Goal: Task Accomplishment & Management: Complete application form

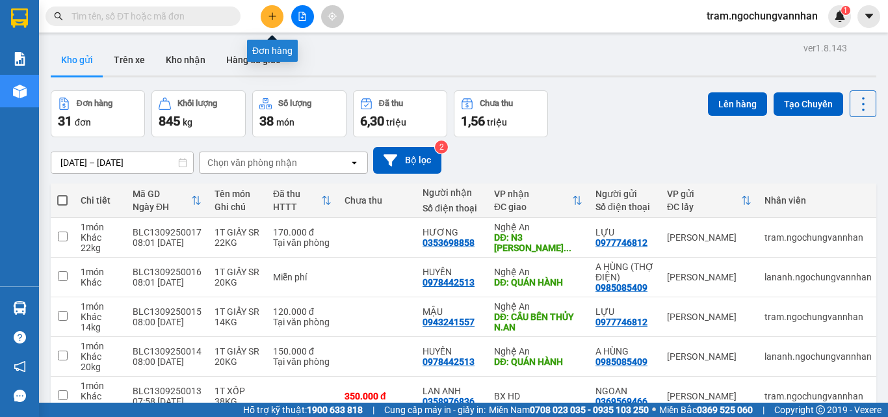
click at [276, 21] on button at bounding box center [272, 16] width 23 height 23
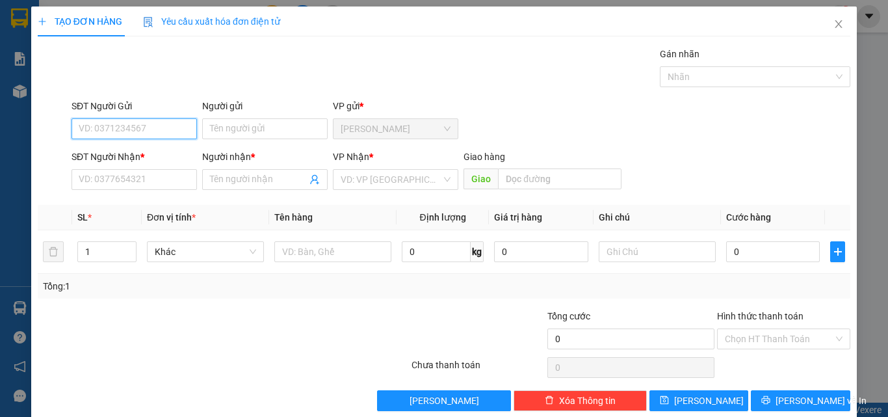
click at [97, 131] on input "SĐT Người Gửi" at bounding box center [133, 128] width 125 height 21
click at [131, 160] on div "0945256514 - THỦY" at bounding box center [133, 155] width 109 height 14
type input "0945256514"
type input "THỦY"
type input "0854354625"
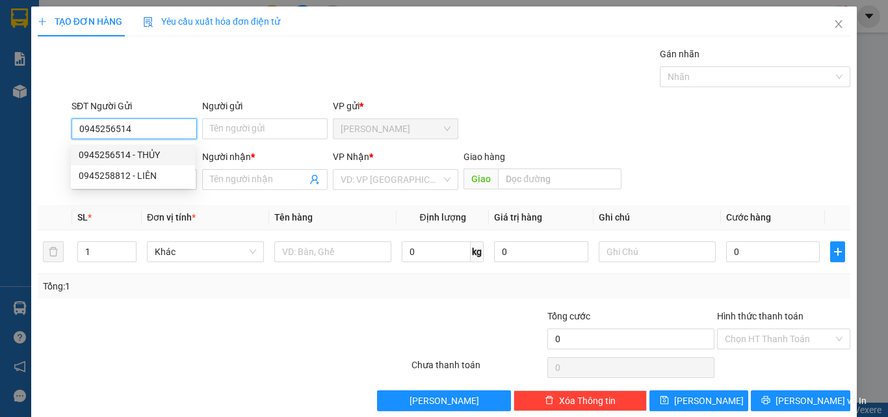
type input "HÀ"
type input "THẠCH HÀ HT"
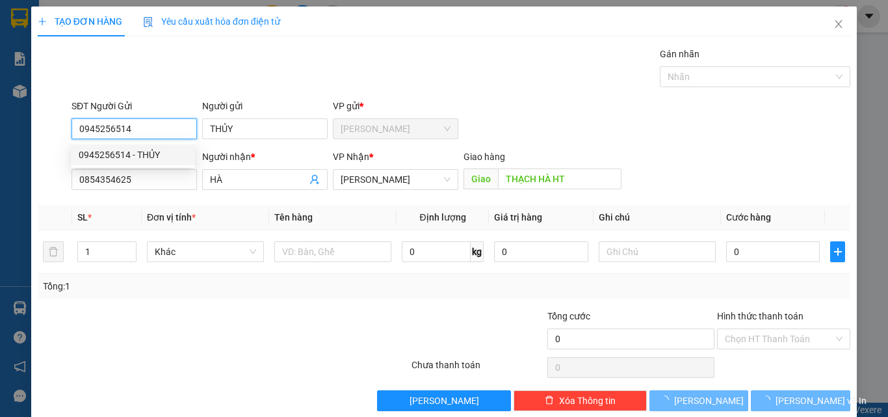
type input "220.000"
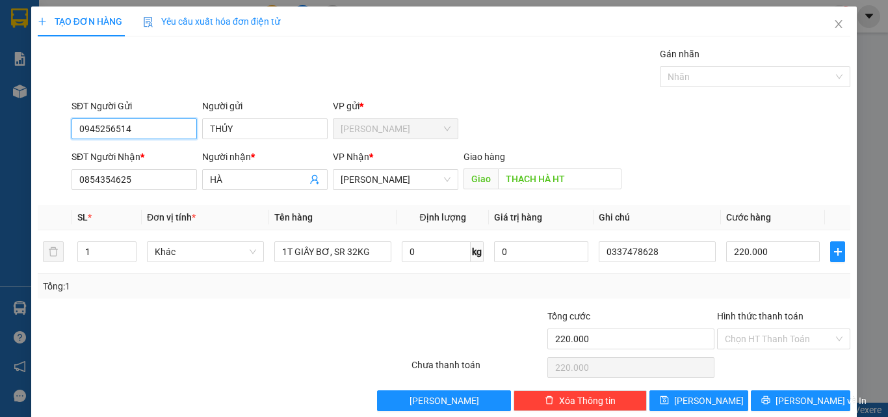
type input "0945256514"
click at [192, 300] on div "Transit Pickup Surcharge Ids Transit Deliver Surcharge Ids Transit Deliver Surc…" at bounding box center [444, 229] width 812 height 364
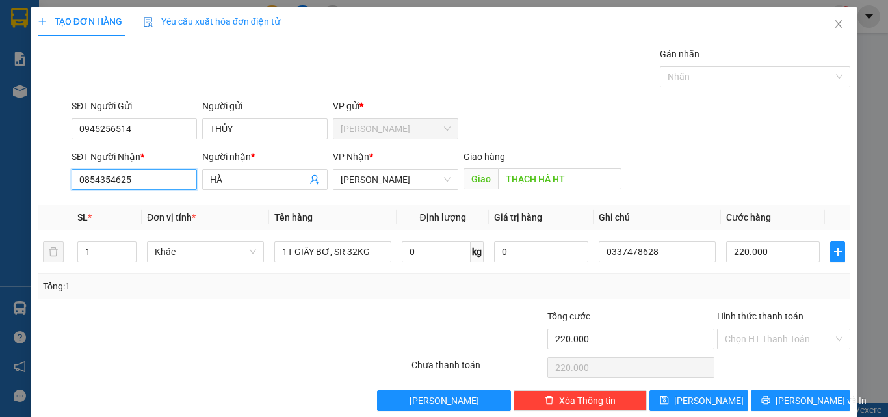
click at [142, 181] on input "0854354625" at bounding box center [133, 179] width 125 height 21
drag, startPoint x: 142, startPoint y: 180, endPoint x: 40, endPoint y: 181, distance: 102.0
click at [41, 180] on div "SĐT Người Nhận * 0854354625 Người nhận * HÀ VP Nhận * Hà Tĩnh Giao hàng Giao TH…" at bounding box center [443, 171] width 815 height 45
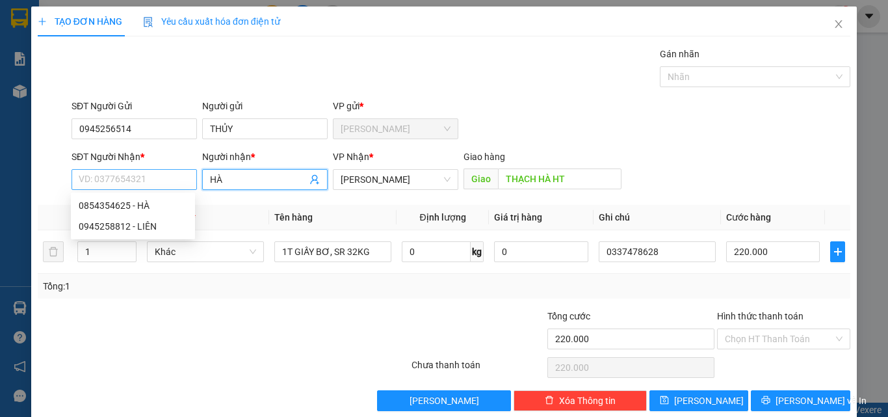
drag, startPoint x: 243, startPoint y: 183, endPoint x: 172, endPoint y: 183, distance: 70.8
click at [173, 183] on div "SĐT Người Nhận * VD: 0377654321 Người nhận * HÀ HÀ VP Nhận * Hà Tĩnh Giao hàng …" at bounding box center [461, 171] width 784 height 45
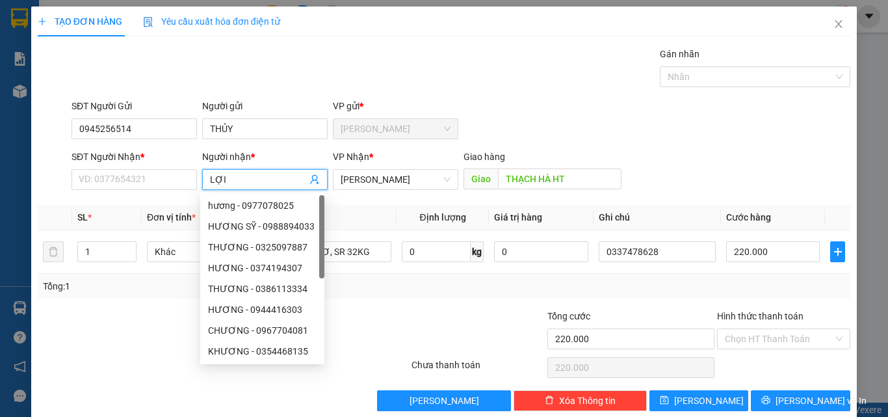
type input "LỢI"
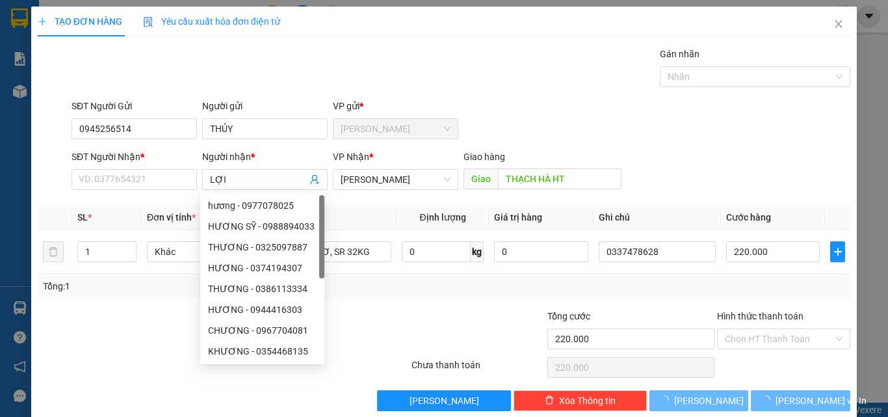
click at [85, 161] on div "SĐT Người Nhận *" at bounding box center [133, 156] width 125 height 14
click at [85, 169] on input "SĐT Người Nhận *" at bounding box center [133, 179] width 125 height 21
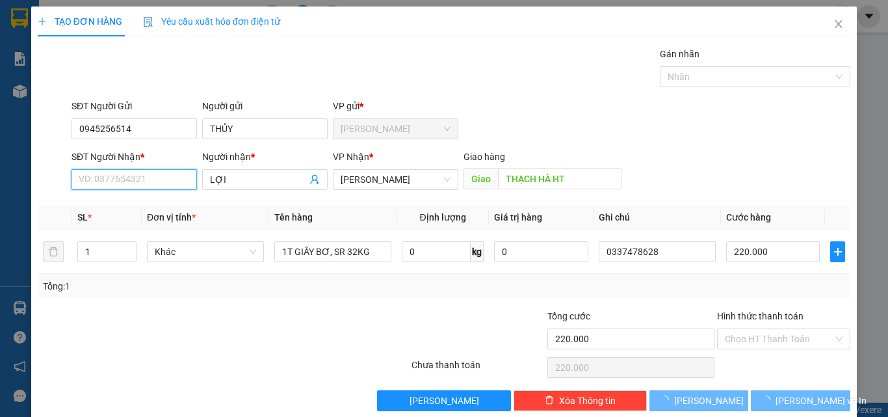
click at [84, 172] on input "SĐT Người Nhận *" at bounding box center [133, 179] width 125 height 21
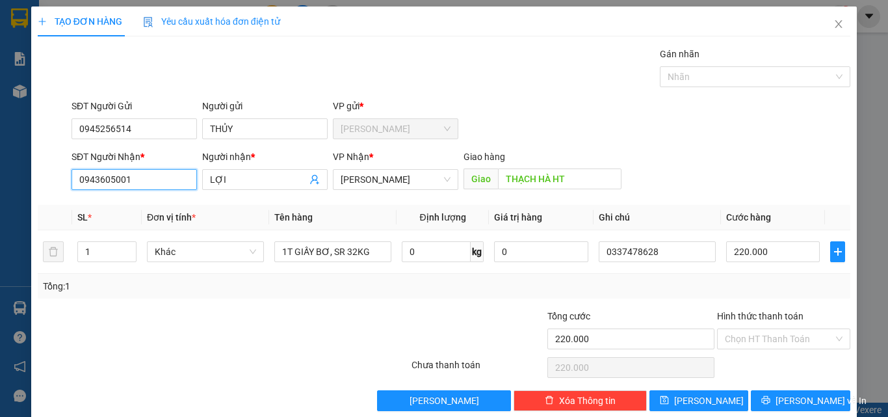
type input "0943605001"
click at [428, 329] on div at bounding box center [478, 331] width 136 height 45
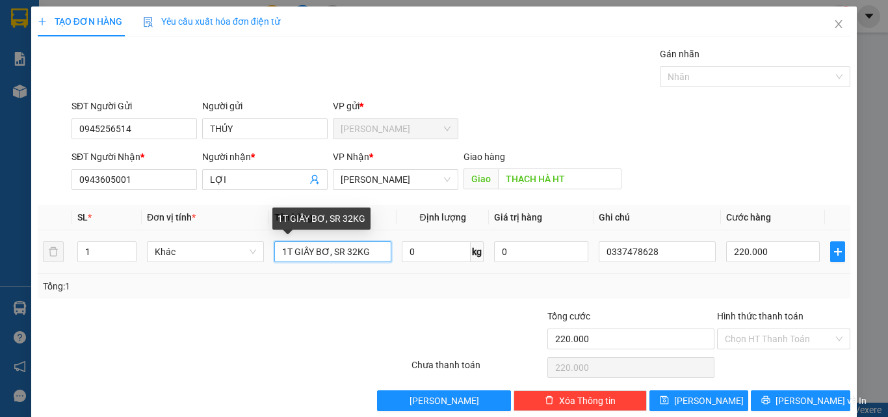
drag, startPoint x: 311, startPoint y: 249, endPoint x: 386, endPoint y: 259, distance: 75.5
click at [386, 259] on input "1T GIẤY BƠ, SR 32KG" at bounding box center [332, 251] width 117 height 21
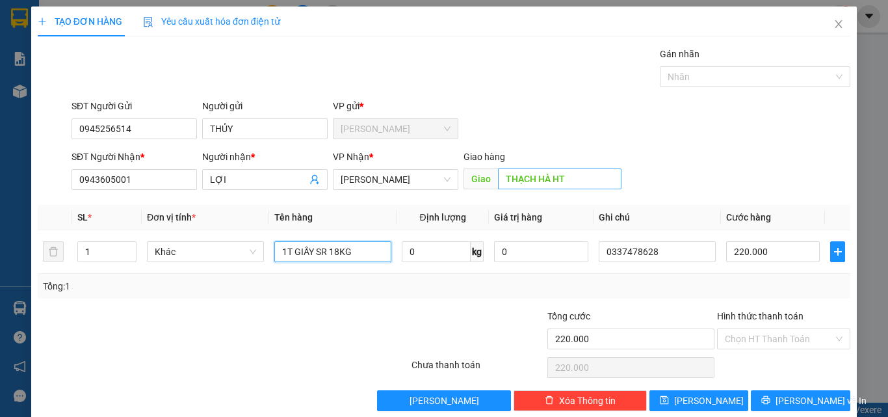
type input "1T GIẤY SR 18KG"
type input "CUỐI ĐTRÁNH H.TĨNH"
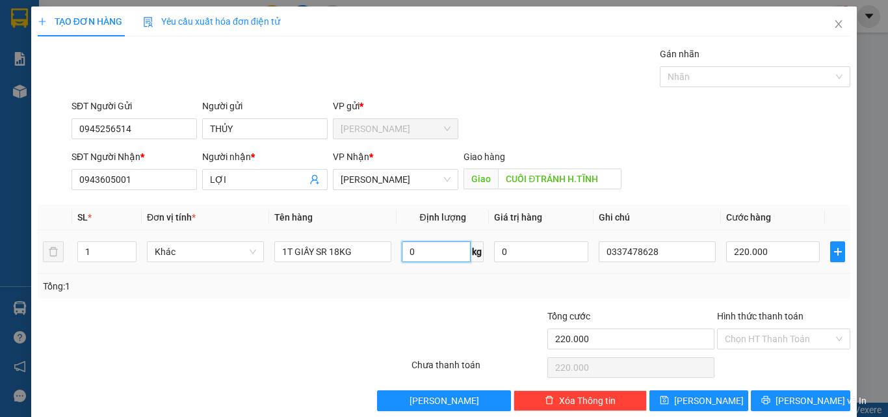
click at [413, 259] on input "0" at bounding box center [436, 251] width 69 height 21
type input "18"
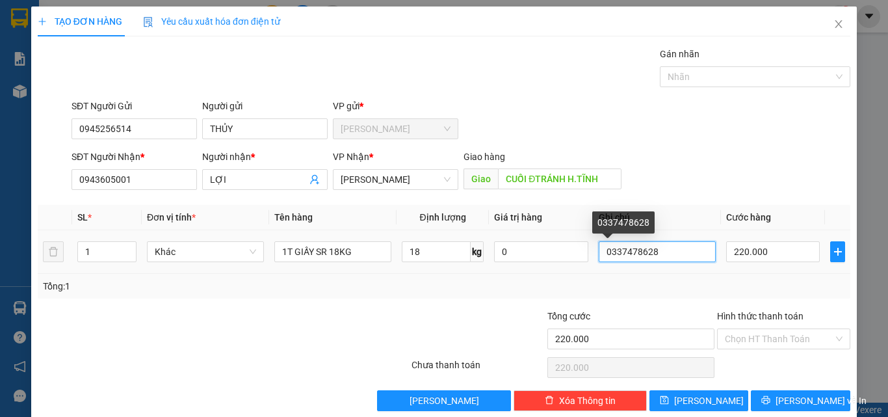
click at [655, 249] on input "0337478628" at bounding box center [657, 251] width 117 height 21
drag, startPoint x: 655, startPoint y: 249, endPoint x: 600, endPoint y: 251, distance: 54.6
click at [600, 251] on input "0337478628" at bounding box center [657, 251] width 117 height 21
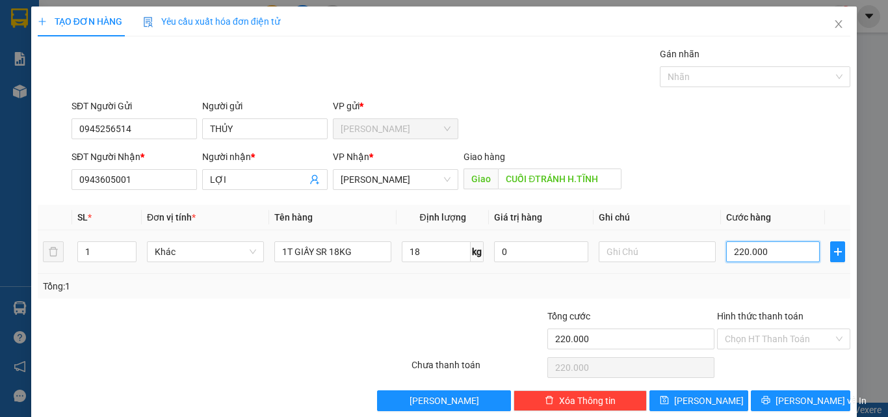
click at [777, 256] on input "220.000" at bounding box center [773, 251] width 94 height 21
type input "1"
type input "14"
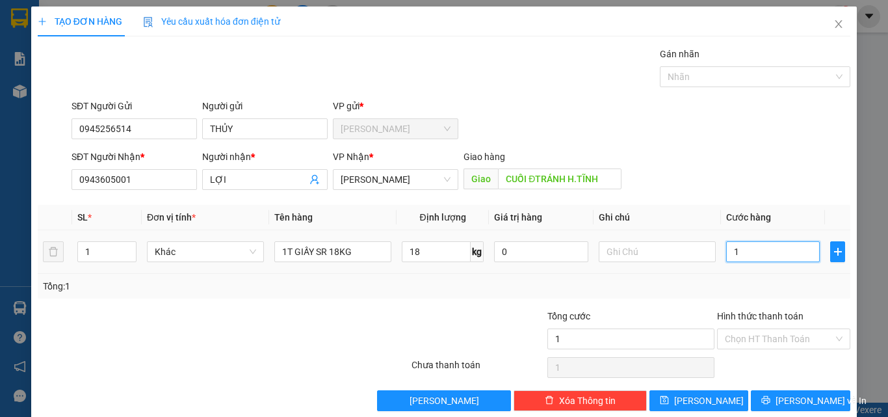
type input "14"
type input "140"
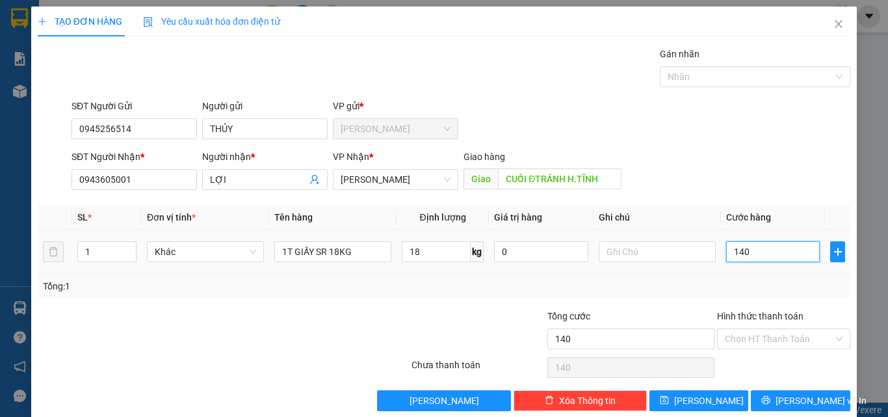
type input "1.400"
type input "14.000"
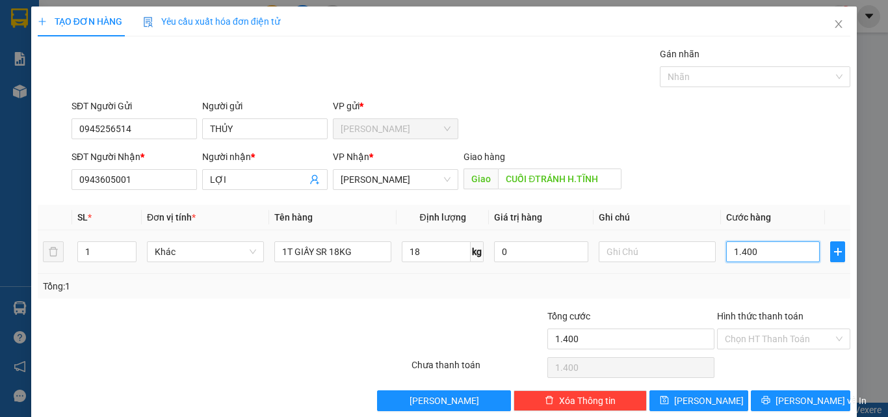
type input "14.000"
type input "140.000"
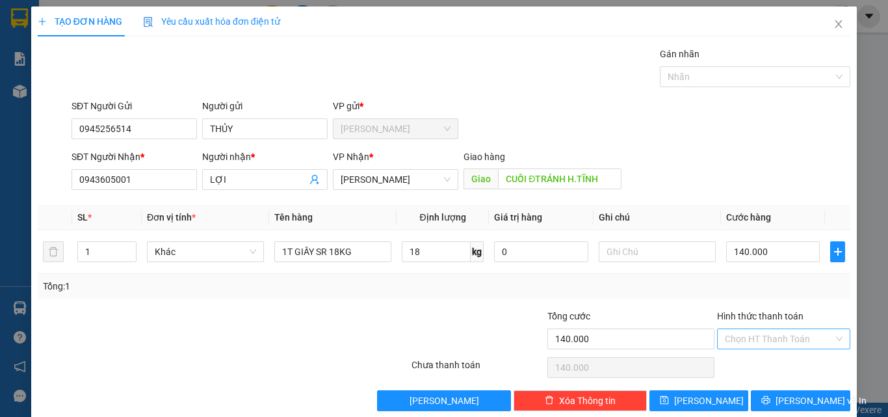
click at [764, 342] on input "Hình thức thanh toán" at bounding box center [779, 338] width 109 height 19
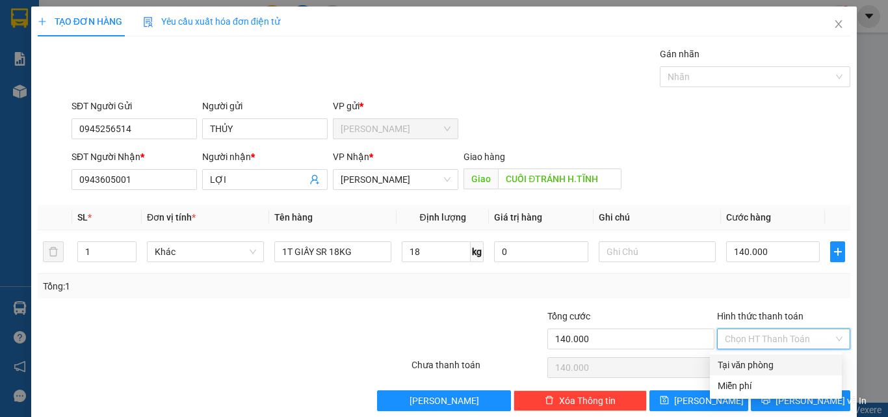
click at [752, 361] on div "Tại văn phòng" at bounding box center [775, 364] width 116 height 14
type input "0"
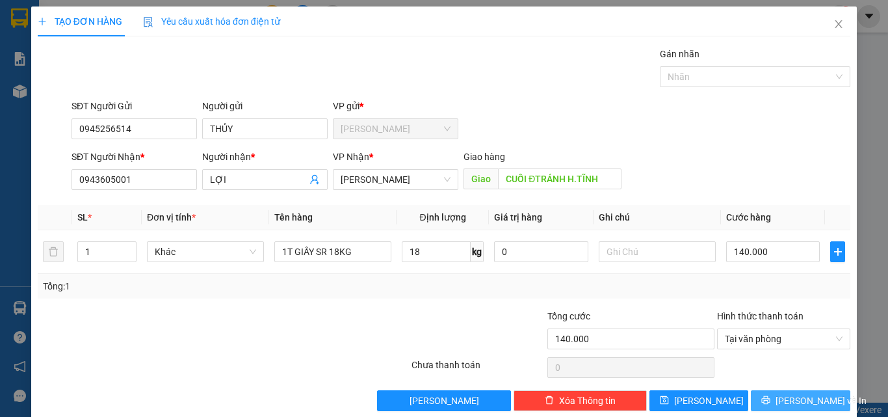
click at [782, 400] on span "[PERSON_NAME] và In" at bounding box center [820, 400] width 91 height 14
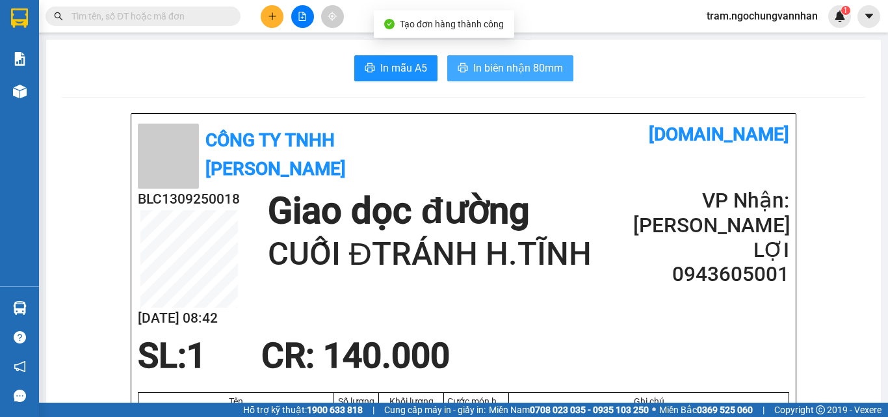
click at [544, 71] on span "In biên nhận 80mm" at bounding box center [518, 68] width 90 height 16
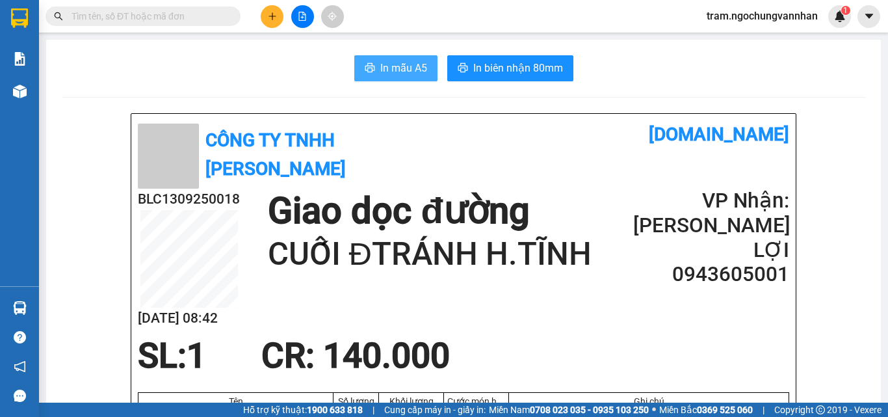
click at [389, 80] on button "In mẫu A5" at bounding box center [395, 68] width 83 height 26
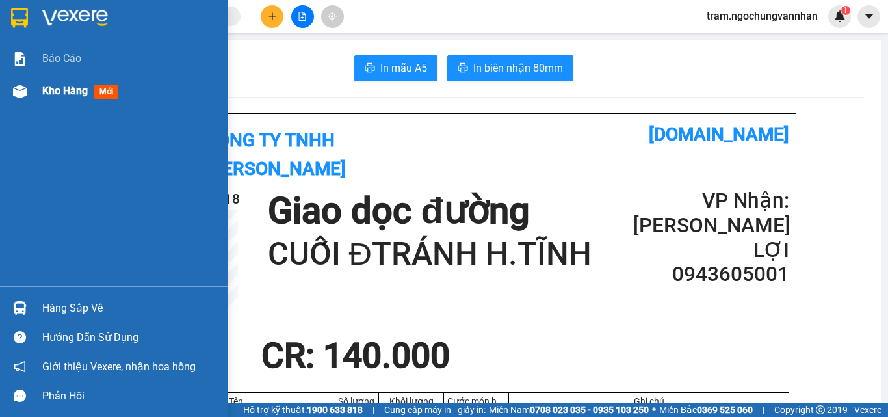
click at [53, 105] on div "Kho hàng mới" at bounding box center [129, 91] width 175 height 32
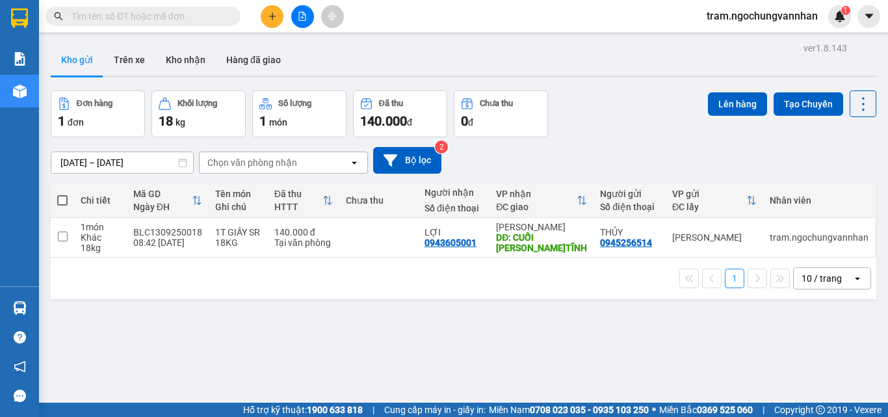
click at [56, 198] on th at bounding box center [62, 200] width 23 height 34
click at [64, 196] on span at bounding box center [62, 200] width 10 height 10
click at [62, 194] on input "checkbox" at bounding box center [62, 194] width 0 height 0
checkbox input "true"
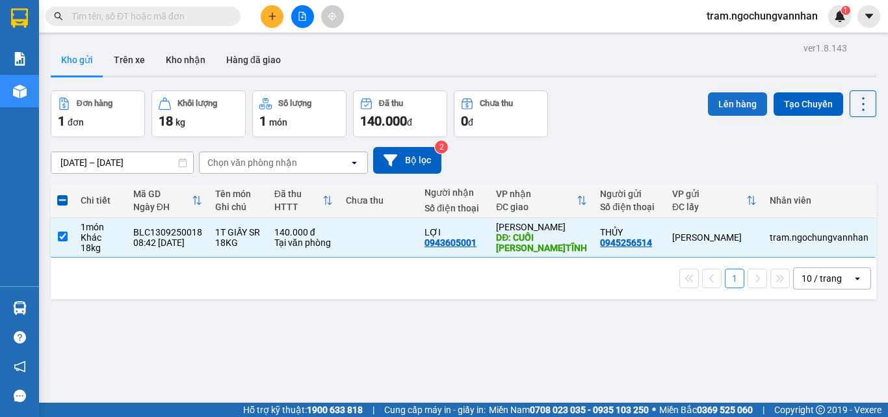
click at [717, 96] on button "Lên hàng" at bounding box center [737, 103] width 59 height 23
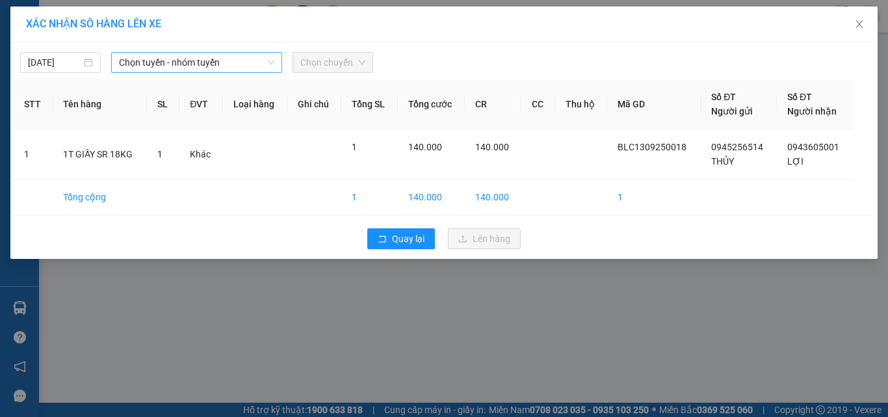
drag, startPoint x: 152, startPoint y: 57, endPoint x: 174, endPoint y: 71, distance: 26.3
click at [154, 58] on span "Chọn tuyến - nhóm tuyến" at bounding box center [196, 62] width 155 height 19
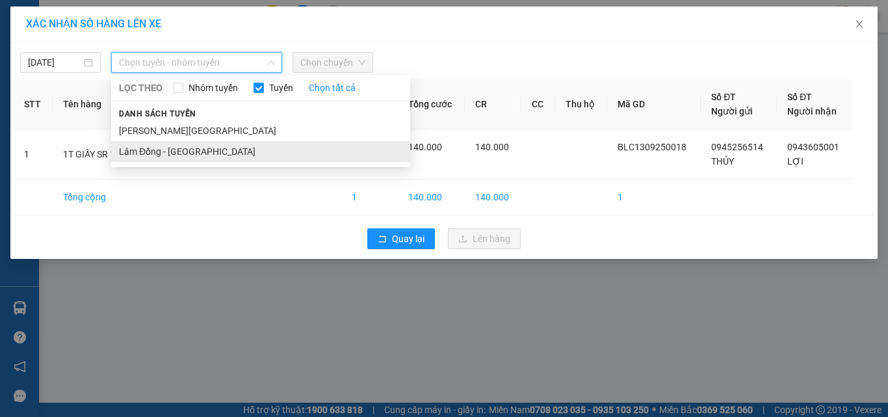
click at [196, 149] on li "Lâm Đồng - [GEOGRAPHIC_DATA]" at bounding box center [260, 151] width 299 height 21
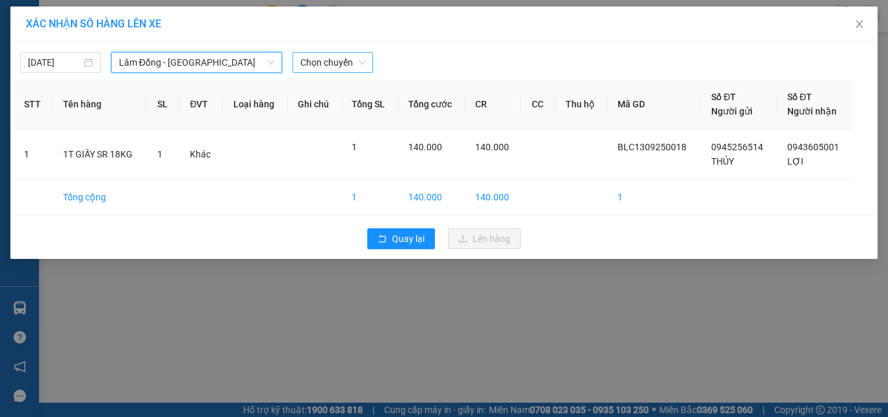
click at [327, 58] on span "Chọn chuyến" at bounding box center [332, 62] width 65 height 19
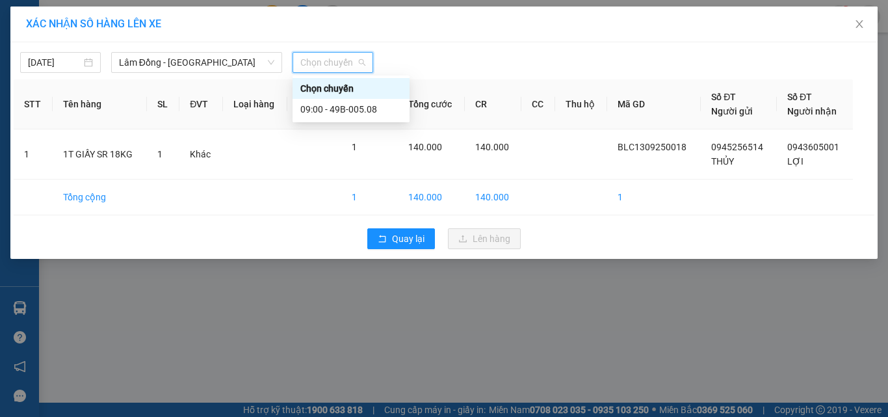
click at [334, 107] on div "09:00 - 49B-005.08" at bounding box center [350, 109] width 101 height 14
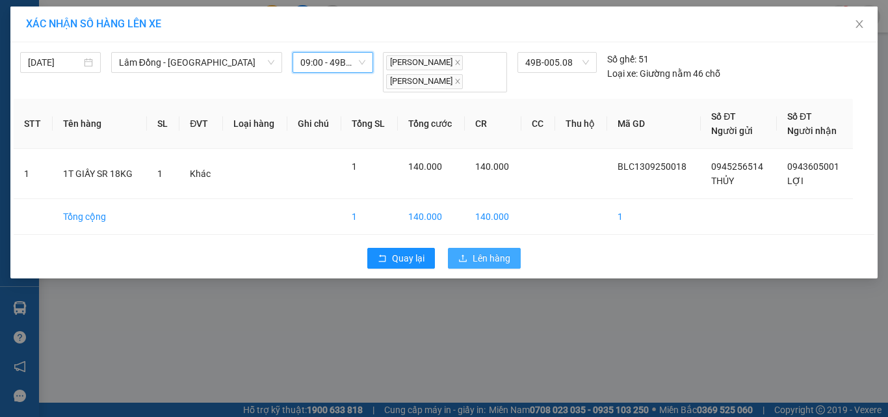
click at [487, 259] on span "Lên hàng" at bounding box center [491, 258] width 38 height 14
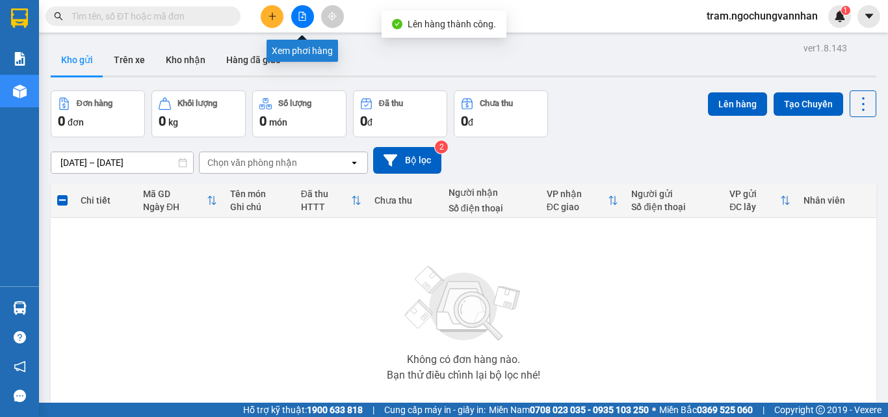
click at [298, 19] on icon "file-add" at bounding box center [302, 16] width 9 height 9
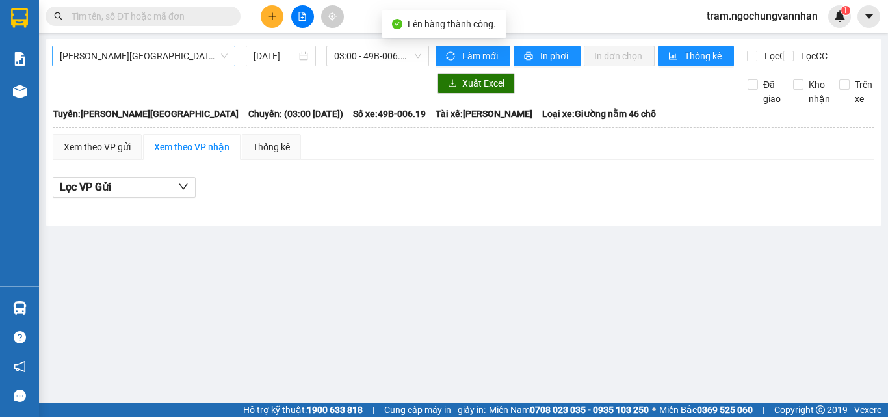
click at [140, 60] on span "[PERSON_NAME][GEOGRAPHIC_DATA]" at bounding box center [144, 55] width 168 height 19
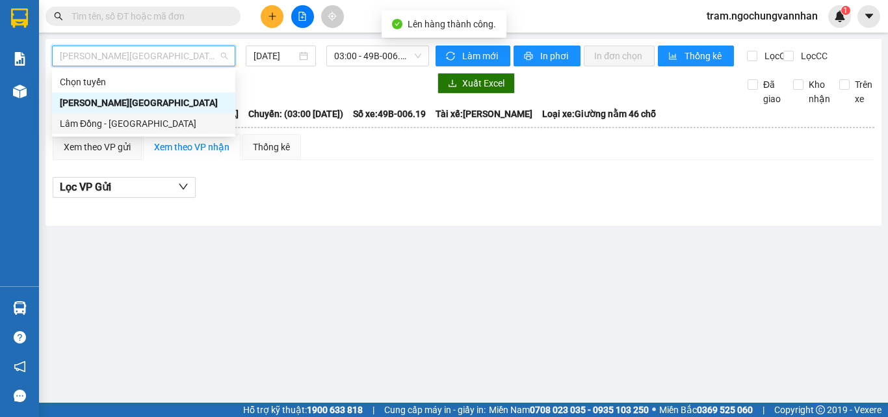
click at [120, 121] on div "Lâm Đồng - [GEOGRAPHIC_DATA]" at bounding box center [144, 123] width 168 height 14
type input "[DATE]"
